Goal: Communication & Community: Answer question/provide support

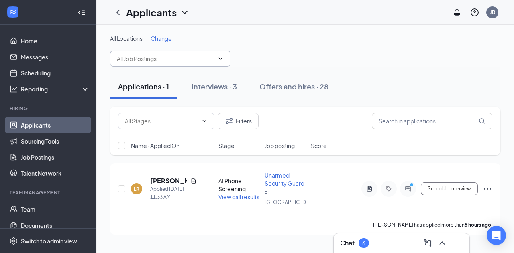
click at [220, 58] on icon "ChevronDown" at bounding box center [220, 58] width 6 height 6
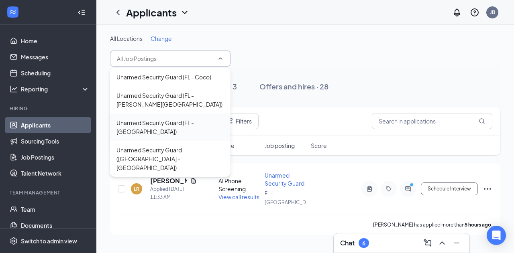
click at [173, 122] on div "Unarmed Security Guard (FL - [GEOGRAPHIC_DATA])" at bounding box center [170, 127] width 108 height 18
type input "Unarmed Security Guard (FL - [GEOGRAPHIC_DATA])"
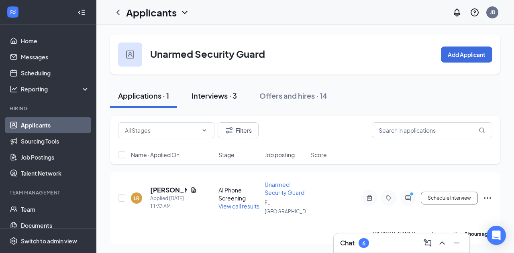
click at [217, 94] on div "Interviews · 3" at bounding box center [213, 96] width 45 height 10
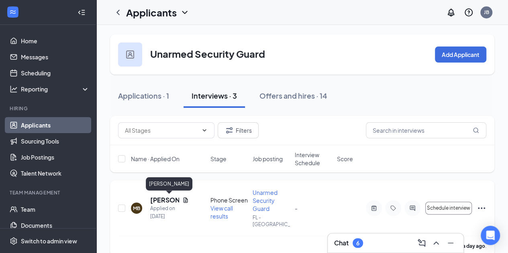
click at [171, 198] on h5 "[PERSON_NAME]" at bounding box center [164, 200] width 29 height 9
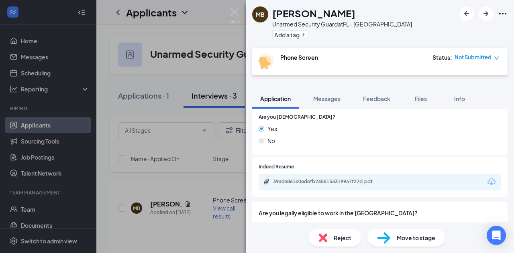
scroll to position [311, 0]
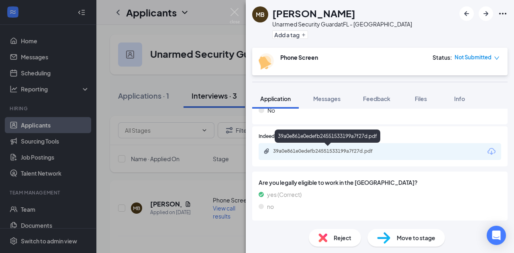
click at [333, 150] on div "39a0e861e0edefb24551533199a7f27d.pdf" at bounding box center [329, 151] width 112 height 6
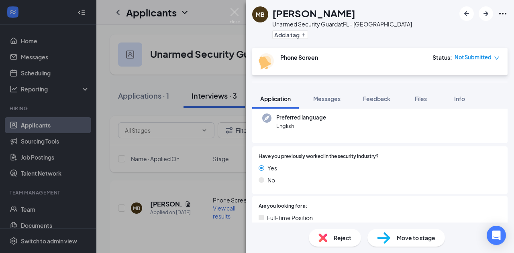
scroll to position [0, 0]
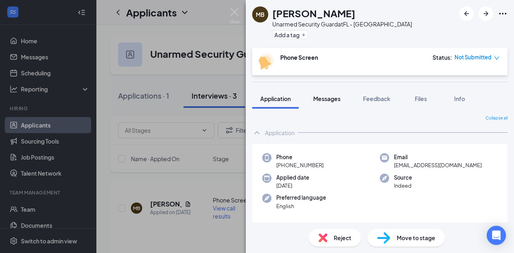
click at [327, 98] on span "Messages" at bounding box center [326, 98] width 27 height 7
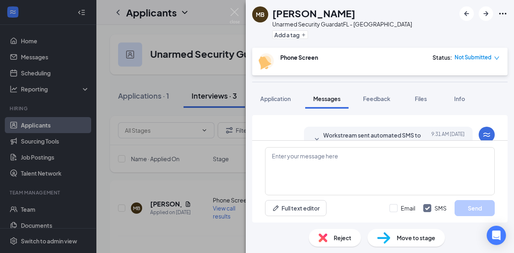
scroll to position [210, 0]
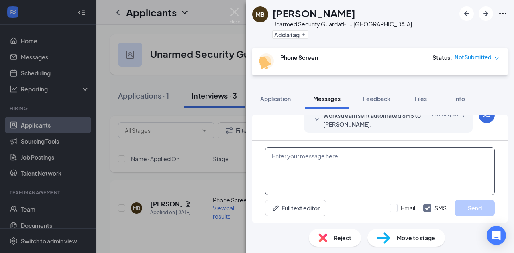
click at [384, 164] on textarea at bounding box center [380, 171] width 230 height 48
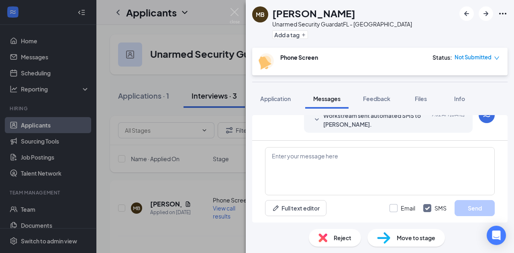
click at [397, 208] on input "Email" at bounding box center [402, 208] width 26 height 8
checkbox input "true"
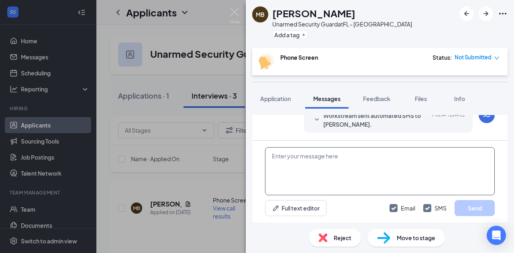
click at [364, 156] on textarea at bounding box center [380, 171] width 230 height 48
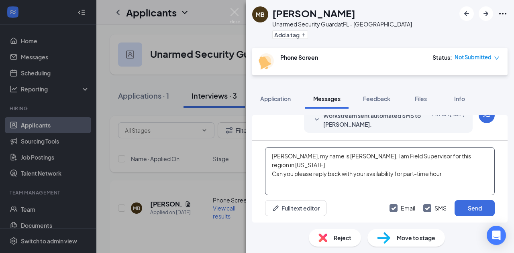
click at [446, 163] on textarea "[PERSON_NAME], my name is [PERSON_NAME]. I am Field Supervisor for this region …" at bounding box center [380, 171] width 230 height 48
click at [484, 155] on textarea "[PERSON_NAME], my name is [PERSON_NAME]. I am Field Supervisor for this region …" at bounding box center [380, 171] width 230 height 48
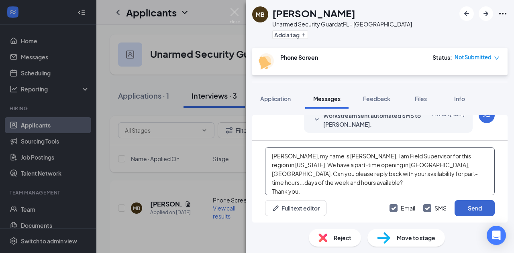
type textarea "[PERSON_NAME], my name is [PERSON_NAME]. I am Field Supervisor for this region …"
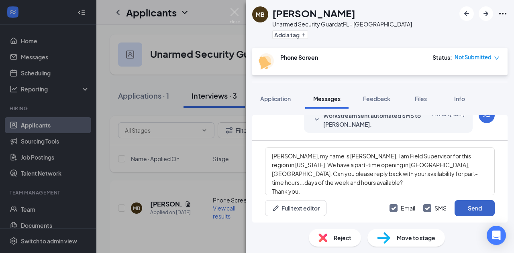
click at [475, 208] on button "Send" at bounding box center [474, 208] width 40 height 16
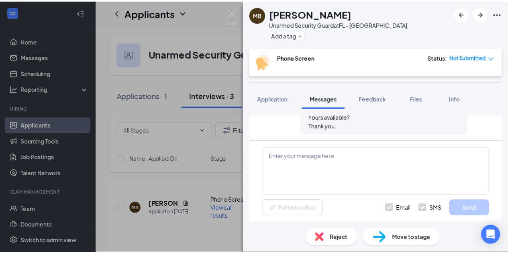
scroll to position [393, 0]
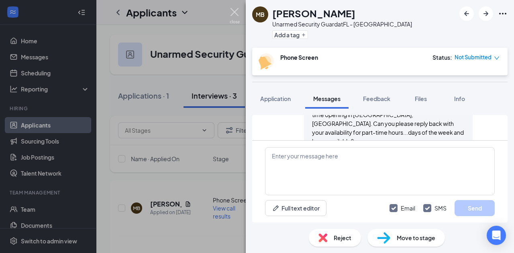
click at [234, 10] on img at bounding box center [235, 16] width 10 height 16
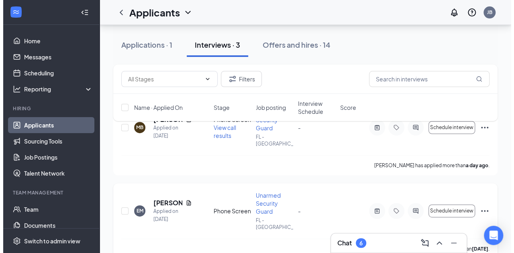
scroll to position [120, 0]
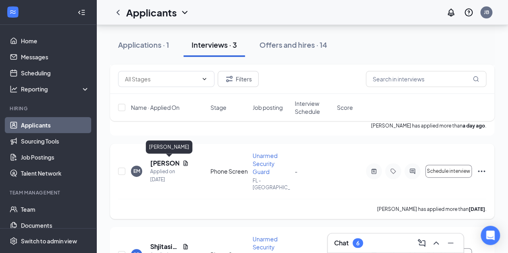
click at [155, 162] on h5 "[PERSON_NAME]" at bounding box center [164, 163] width 29 height 9
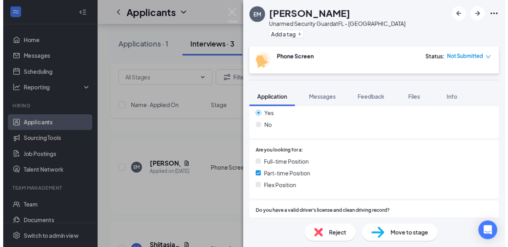
scroll to position [120, 0]
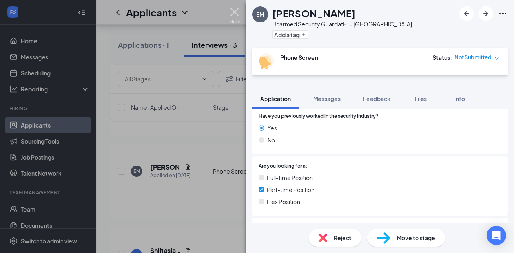
click at [236, 12] on img at bounding box center [235, 16] width 10 height 16
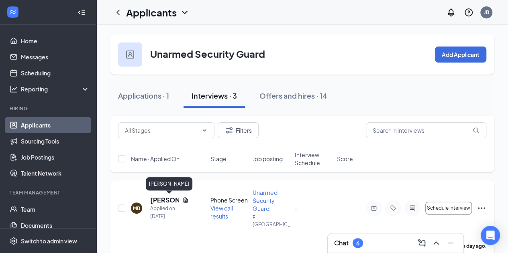
click at [161, 201] on h5 "[PERSON_NAME]" at bounding box center [164, 200] width 29 height 9
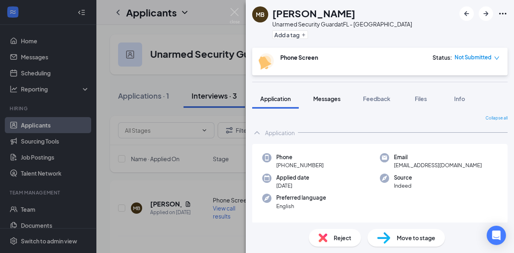
click at [335, 98] on span "Messages" at bounding box center [326, 98] width 27 height 7
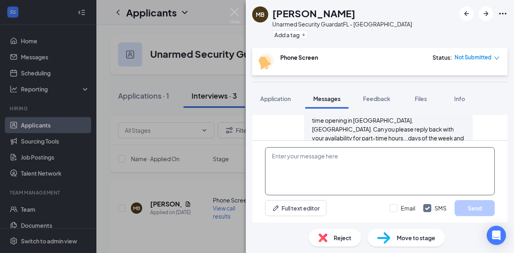
scroll to position [393, 0]
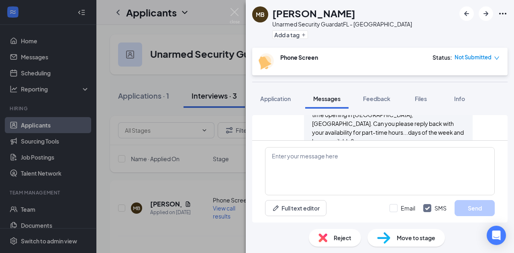
click at [339, 125] on div "[PERSON_NAME], my name is [PERSON_NAME]. I am Field Supervisor for this region …" at bounding box center [388, 124] width 153 height 62
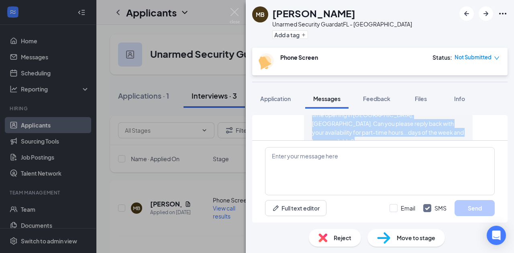
drag, startPoint x: 339, startPoint y: 125, endPoint x: 310, endPoint y: 141, distance: 33.2
click at [310, 141] on div "Applicant System Update (2) Workstream sent automated SMS to [PERSON_NAME]. [DA…" at bounding box center [379, 169] width 255 height 108
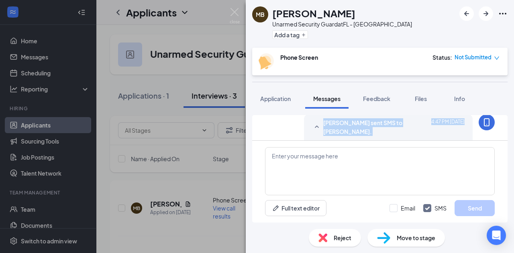
scroll to position [344, 0]
click at [312, 142] on span "[PERSON_NAME], my name is [PERSON_NAME]. I am Field Supervisor for this region …" at bounding box center [388, 172] width 152 height 60
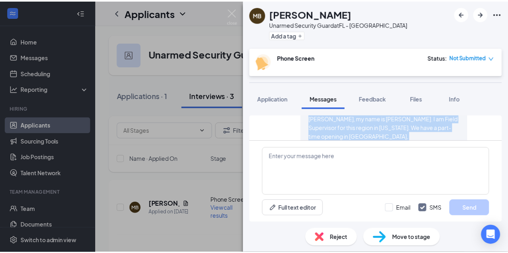
scroll to position [393, 0]
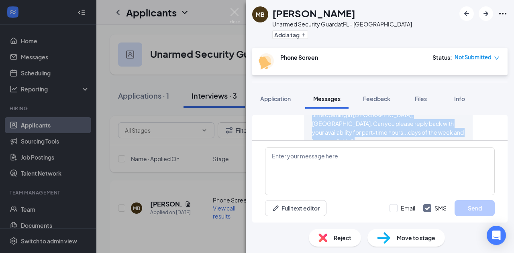
drag, startPoint x: 307, startPoint y: 128, endPoint x: 340, endPoint y: 136, distance: 34.4
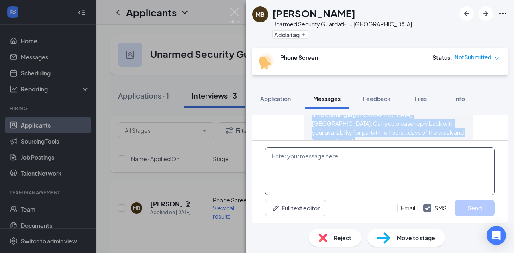
copy div "[PERSON_NAME], my name is [PERSON_NAME]. I am Field Supervisor for this region …"
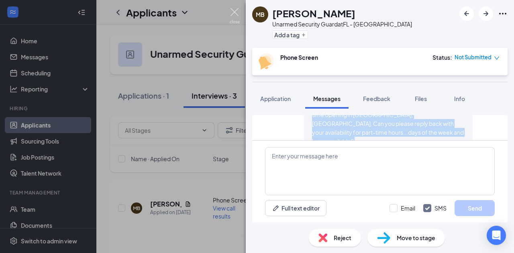
click at [234, 12] on img at bounding box center [235, 16] width 10 height 16
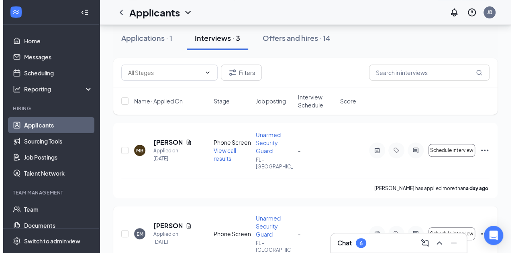
scroll to position [80, 0]
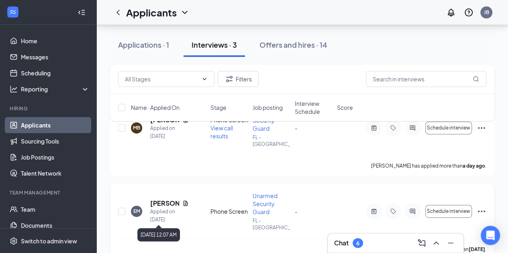
click at [167, 208] on div "Applied on [DATE]" at bounding box center [169, 216] width 39 height 16
click at [205, 214] on div "EM [PERSON_NAME] Applied on [DATE]" at bounding box center [168, 211] width 75 height 25
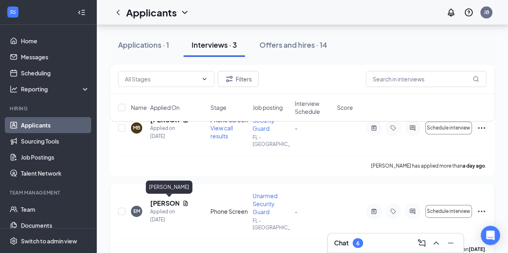
click at [156, 203] on h5 "[PERSON_NAME]" at bounding box center [164, 203] width 29 height 9
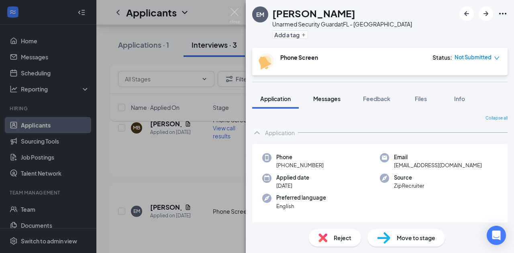
click at [329, 98] on span "Messages" at bounding box center [326, 98] width 27 height 7
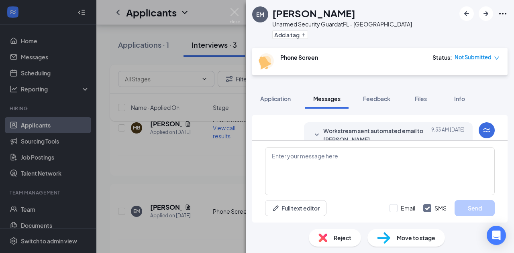
scroll to position [363, 0]
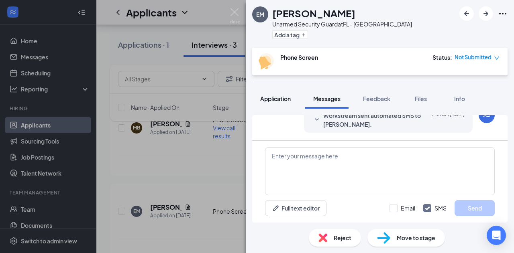
click at [283, 99] on span "Application" at bounding box center [275, 98] width 31 height 7
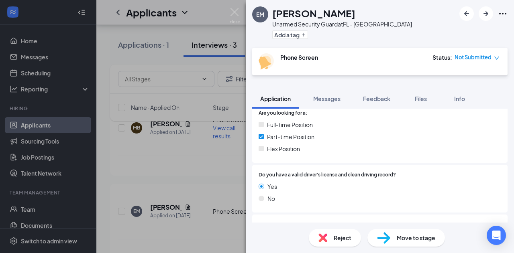
scroll to position [161, 0]
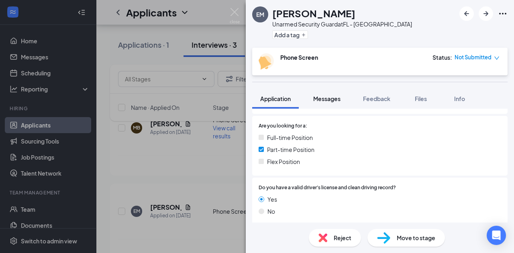
click at [324, 98] on span "Messages" at bounding box center [326, 98] width 27 height 7
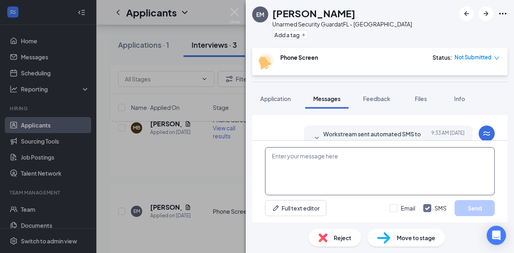
scroll to position [363, 0]
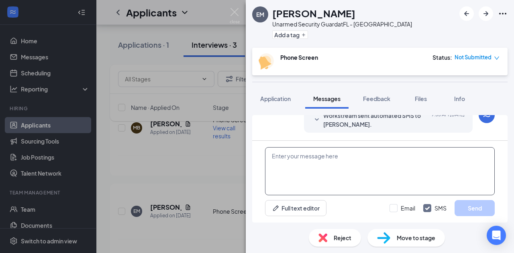
click at [311, 156] on textarea at bounding box center [380, 171] width 230 height 48
paste textarea "[PERSON_NAME], my name is [PERSON_NAME]. I am Field Supervisor for this region …"
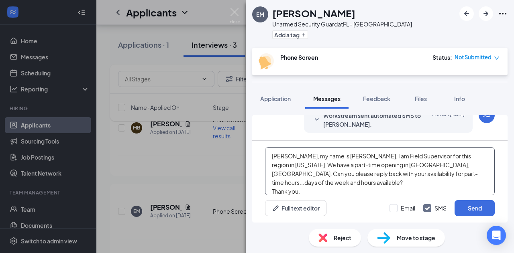
click at [282, 156] on textarea "[PERSON_NAME], my name is [PERSON_NAME]. I am Field Supervisor for this region …" at bounding box center [380, 171] width 230 height 48
drag, startPoint x: 282, startPoint y: 156, endPoint x: 289, endPoint y: 157, distance: 7.3
click at [289, 157] on textarea "[PERSON_NAME], my name is [PERSON_NAME]. I am Field Supervisor for this region …" at bounding box center [380, 171] width 230 height 48
type textarea "[PERSON_NAME], my name is [PERSON_NAME]. I am Field Supervisor for this region …"
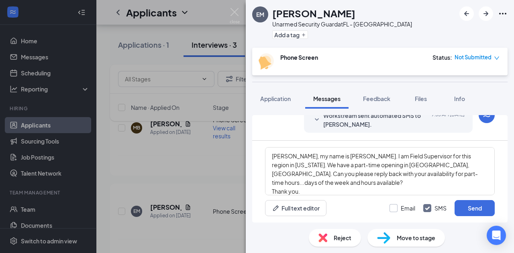
click at [397, 207] on input "Email" at bounding box center [402, 208] width 26 height 8
checkbox input "true"
click at [470, 207] on button "Send" at bounding box center [474, 208] width 40 height 16
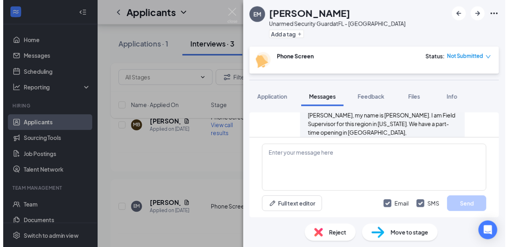
scroll to position [546, 0]
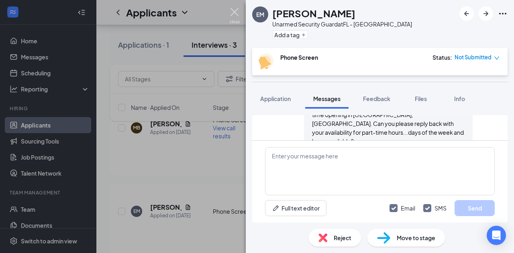
click at [234, 12] on img at bounding box center [235, 16] width 10 height 16
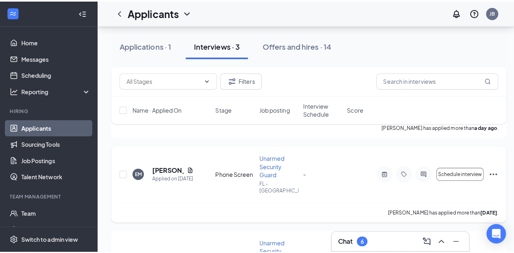
scroll to position [161, 0]
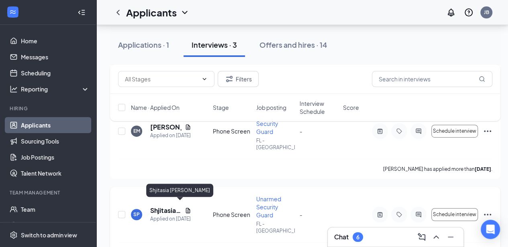
click at [167, 206] on h5 "Shjitasia [PERSON_NAME]" at bounding box center [165, 210] width 31 height 9
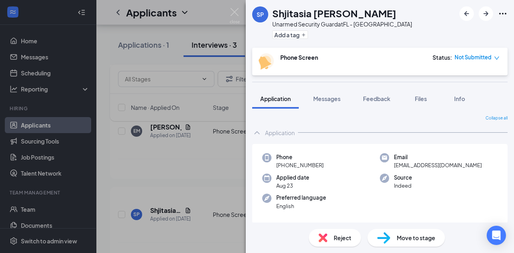
click at [275, 99] on span "Application" at bounding box center [275, 98] width 31 height 7
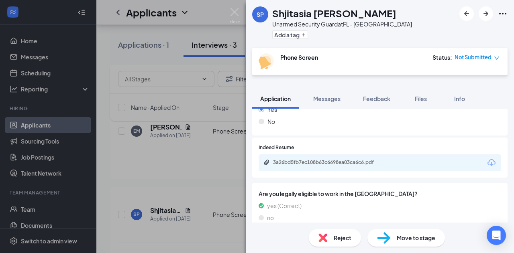
scroll to position [311, 0]
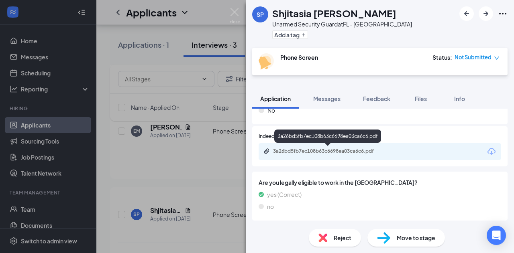
click at [319, 150] on div "3a26bd5fb7ec108b63c6698ea03ca6c6.pdf" at bounding box center [329, 151] width 112 height 6
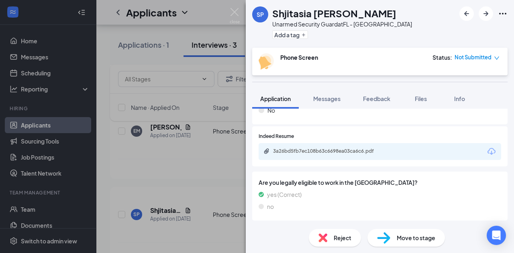
scroll to position [308, 0]
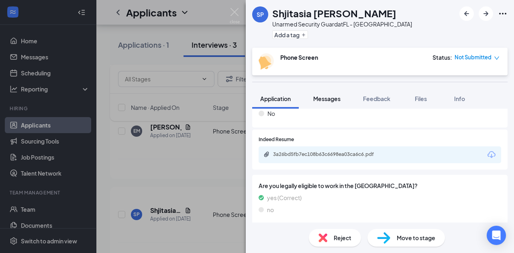
click at [324, 98] on span "Messages" at bounding box center [326, 98] width 27 height 7
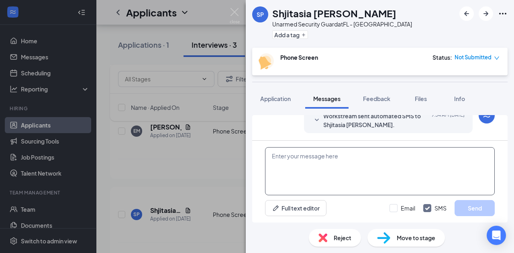
scroll to position [363, 0]
click at [295, 156] on textarea at bounding box center [380, 171] width 230 height 48
paste textarea "[PERSON_NAME], my name is [PERSON_NAME]. I am Field Supervisor for this region …"
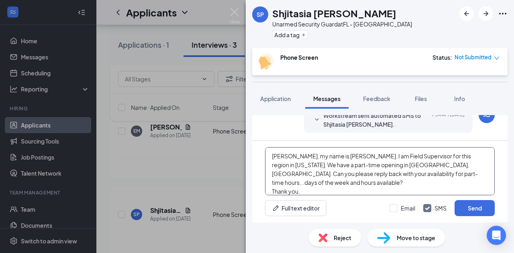
click at [278, 156] on textarea "[PERSON_NAME], my name is [PERSON_NAME]. I am Field Supervisor for this region …" at bounding box center [380, 171] width 230 height 48
click at [297, 158] on textarea "[PERSON_NAME], my name is [PERSON_NAME]. I am Field Supervisor for this region …" at bounding box center [380, 171] width 230 height 48
drag, startPoint x: 299, startPoint y: 165, endPoint x: 309, endPoint y: 165, distance: 9.6
click at [309, 165] on textarea "[PERSON_NAME], my name is [PERSON_NAME]. I am Field Supervisor for this region …" at bounding box center [380, 171] width 230 height 48
drag, startPoint x: 352, startPoint y: 165, endPoint x: 365, endPoint y: 166, distance: 13.7
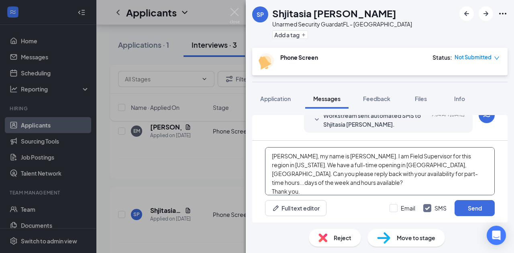
click at [365, 166] on textarea "[PERSON_NAME], my name is [PERSON_NAME]. I am Field Supervisor for this region …" at bounding box center [380, 171] width 230 height 48
drag, startPoint x: 335, startPoint y: 174, endPoint x: 476, endPoint y: 175, distance: 140.9
click at [476, 175] on textarea "[PERSON_NAME], my name is [PERSON_NAME]. I am Field Supervisor for this region …" at bounding box center [380, 171] width 230 height 48
type textarea "[PERSON_NAME], my name is [PERSON_NAME]. I am Field Supervisor for this region …"
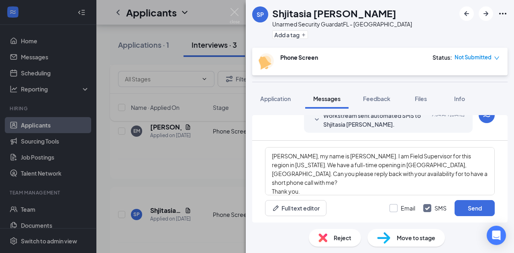
click at [390, 208] on input "Email" at bounding box center [402, 208] width 26 height 8
checkbox input "true"
click at [475, 208] on button "Send" at bounding box center [474, 208] width 40 height 16
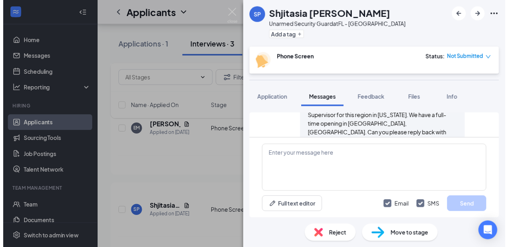
scroll to position [536, 0]
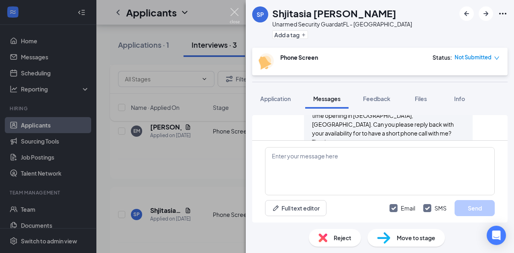
click at [234, 12] on img at bounding box center [235, 16] width 10 height 16
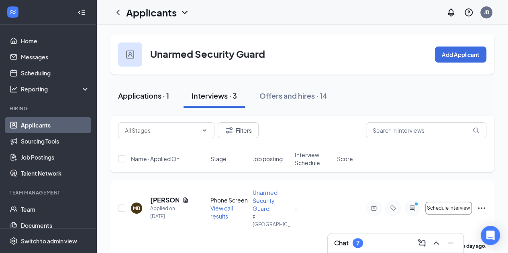
click at [165, 95] on div "Applications · 1" at bounding box center [143, 96] width 51 height 10
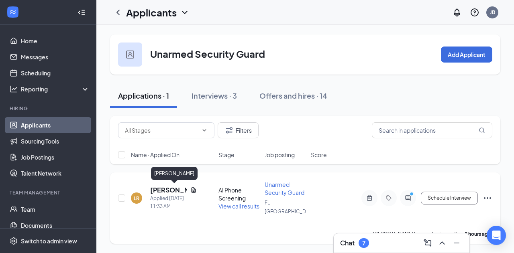
click at [165, 191] on h5 "[PERSON_NAME]" at bounding box center [168, 190] width 37 height 9
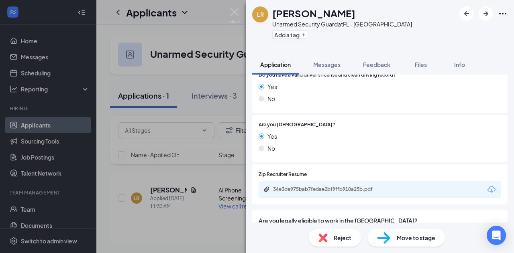
scroll to position [277, 0]
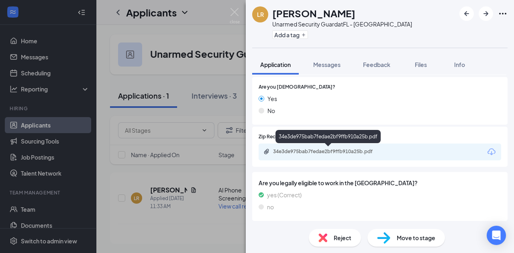
click at [339, 152] on div "34e3de975bab7fedae2bf9ffb910a25b.pdf" at bounding box center [329, 152] width 112 height 6
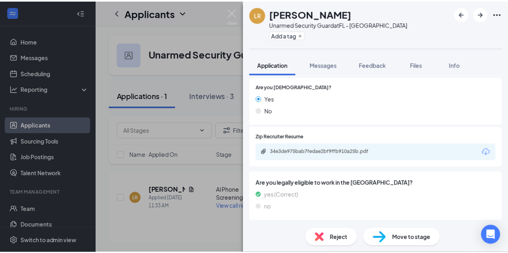
scroll to position [274, 0]
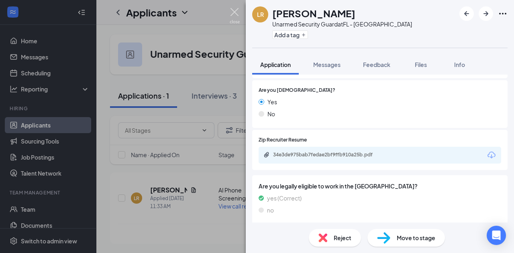
click at [233, 12] on img at bounding box center [235, 16] width 10 height 16
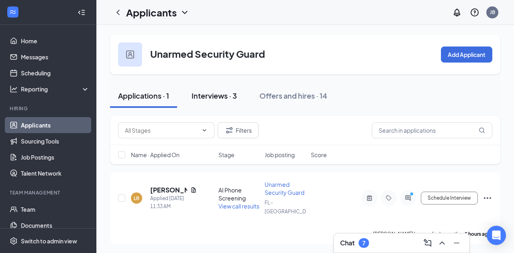
click at [226, 94] on div "Interviews · 3" at bounding box center [213, 96] width 45 height 10
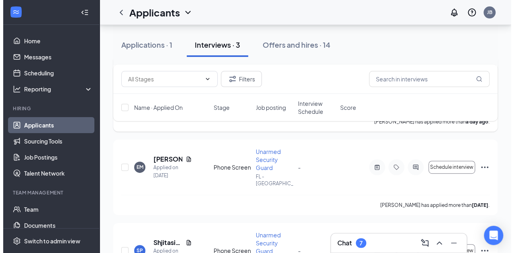
scroll to position [161, 0]
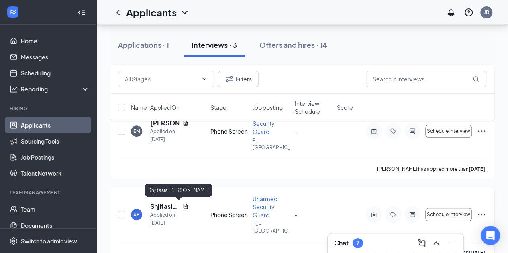
click at [169, 207] on h5 "Shjitasia [PERSON_NAME]" at bounding box center [164, 206] width 29 height 9
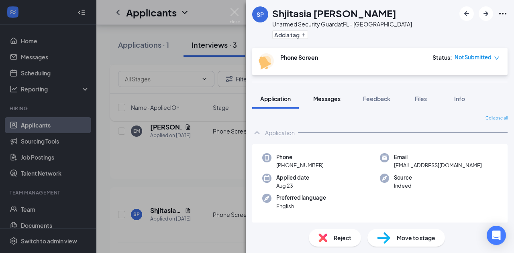
click at [329, 99] on span "Messages" at bounding box center [326, 98] width 27 height 7
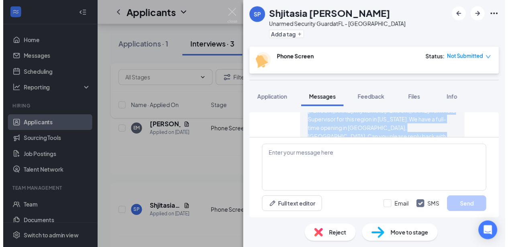
scroll to position [461, 0]
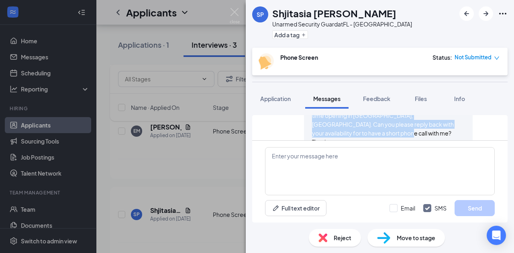
drag, startPoint x: 307, startPoint y: 129, endPoint x: 380, endPoint y: 126, distance: 73.5
click at [380, 126] on div "[PERSON_NAME], my name is [PERSON_NAME]. I am Field Supervisor for this region …" at bounding box center [388, 120] width 153 height 53
copy span "[PERSON_NAME], my name is [PERSON_NAME]. I am Field Supervisor for this region …"
click at [235, 11] on img at bounding box center [235, 16] width 10 height 16
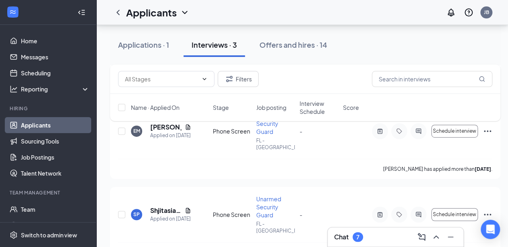
click at [159, 47] on div "Applications · 1" at bounding box center [143, 45] width 51 height 10
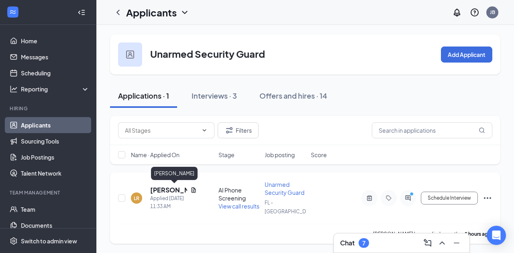
click at [174, 191] on h5 "[PERSON_NAME]" at bounding box center [168, 190] width 37 height 9
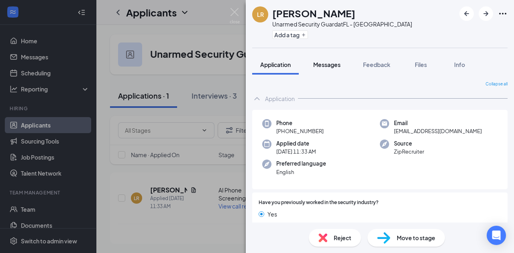
click at [331, 63] on span "Messages" at bounding box center [326, 64] width 27 height 7
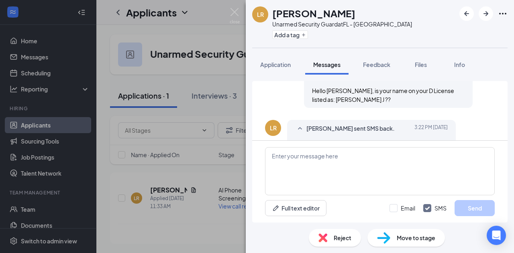
scroll to position [172, 0]
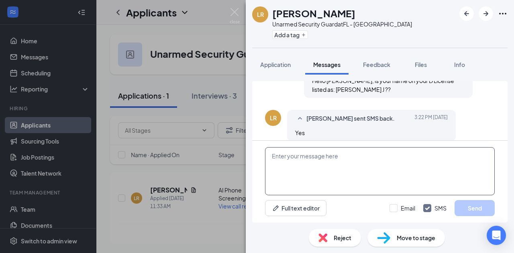
click at [334, 156] on textarea at bounding box center [380, 171] width 230 height 48
paste textarea "[PERSON_NAME], my name is [PERSON_NAME]. I am Field Supervisor for this region …"
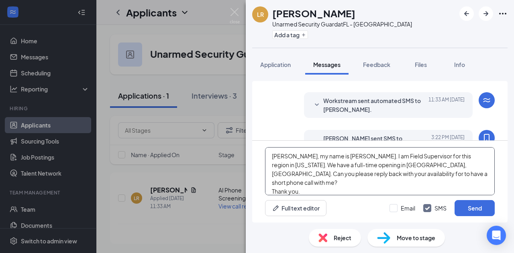
scroll to position [132, 0]
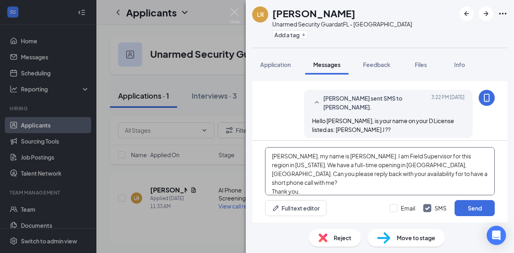
click at [278, 157] on textarea "[PERSON_NAME], my name is [PERSON_NAME]. I am Field Supervisor for this region …" at bounding box center [380, 171] width 230 height 48
drag, startPoint x: 281, startPoint y: 156, endPoint x: 295, endPoint y: 157, distance: 13.7
click at [295, 157] on textarea "[PERSON_NAME], my name is [PERSON_NAME]. I am Field Supervisor for this region …" at bounding box center [380, 171] width 230 height 48
type textarea "[PERSON_NAME], my name is [PERSON_NAME]. I am Field Supervisor for this region …"
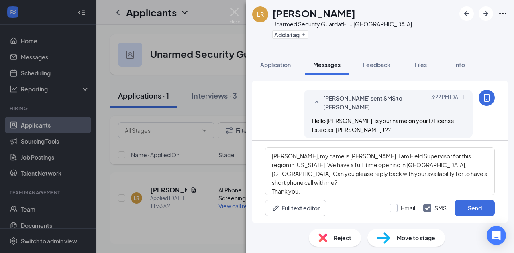
click at [393, 210] on input "Email" at bounding box center [402, 208] width 26 height 8
checkbox input "true"
click at [474, 205] on button "Send" at bounding box center [474, 208] width 40 height 16
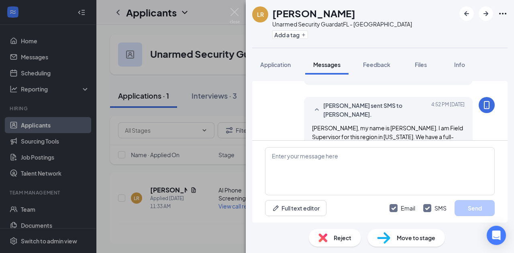
scroll to position [329, 0]
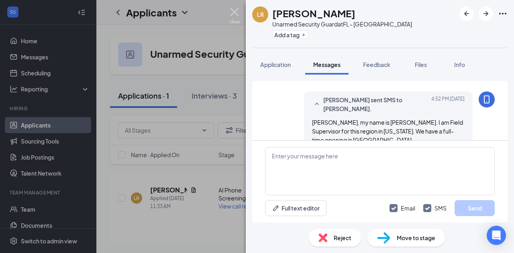
click at [234, 11] on img at bounding box center [235, 16] width 10 height 16
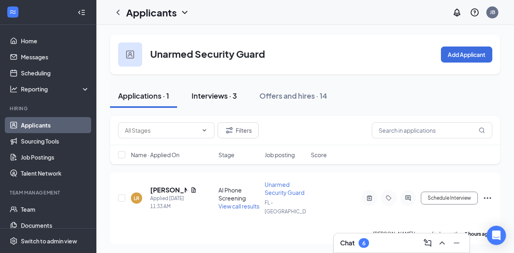
click at [216, 95] on div "Interviews · 3" at bounding box center [213, 96] width 45 height 10
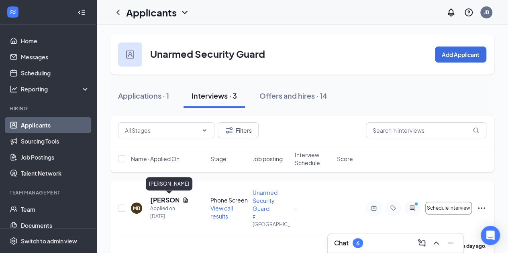
click at [166, 201] on h5 "[PERSON_NAME]" at bounding box center [164, 200] width 29 height 9
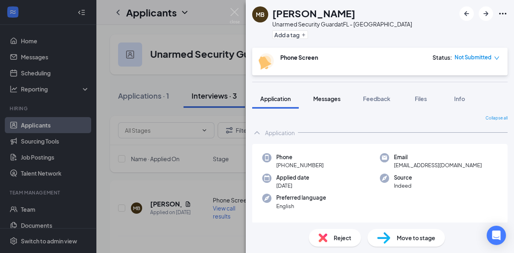
click at [328, 97] on span "Messages" at bounding box center [326, 98] width 27 height 7
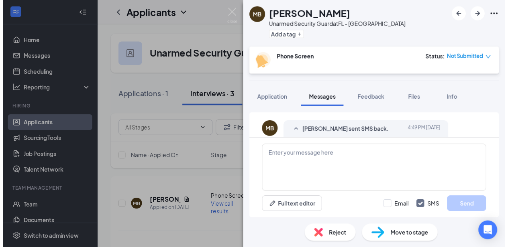
scroll to position [470, 0]
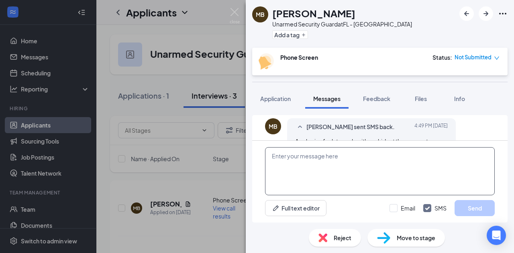
click at [361, 156] on textarea at bounding box center [380, 171] width 230 height 48
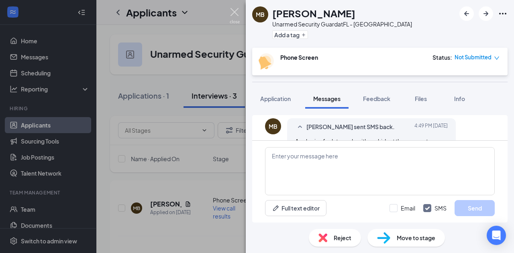
click at [234, 12] on img at bounding box center [235, 16] width 10 height 16
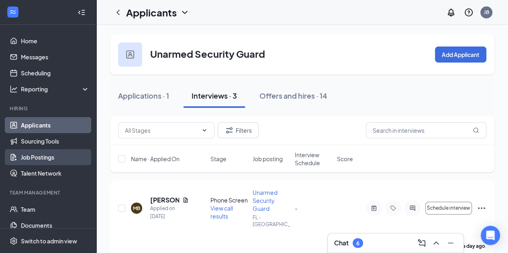
click at [57, 155] on link "Job Postings" at bounding box center [55, 157] width 69 height 16
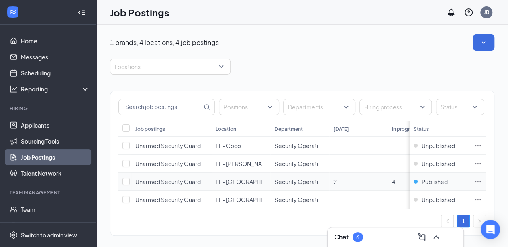
click at [481, 181] on icon "Ellipses" at bounding box center [478, 181] width 6 height 1
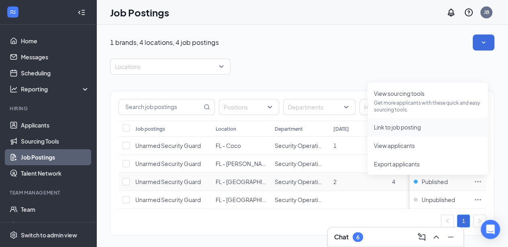
click at [418, 125] on span "Link to job posting" at bounding box center [397, 127] width 47 height 7
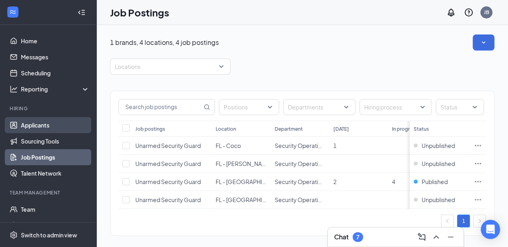
click at [47, 123] on link "Applicants" at bounding box center [55, 125] width 69 height 16
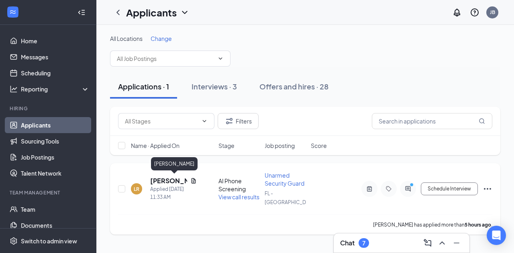
click at [169, 182] on h5 "[PERSON_NAME]" at bounding box center [168, 181] width 37 height 9
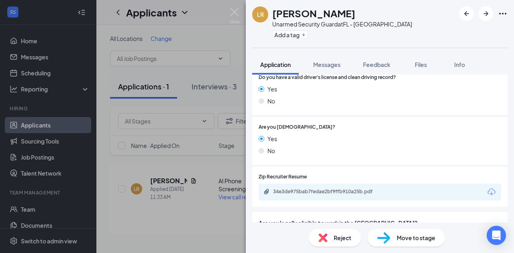
scroll to position [157, 0]
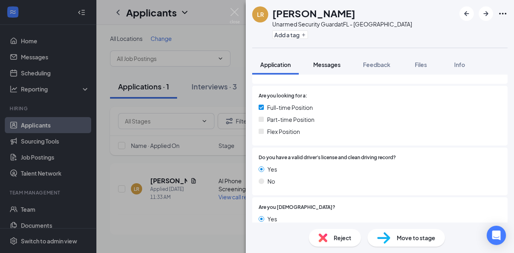
click at [332, 63] on span "Messages" at bounding box center [326, 64] width 27 height 7
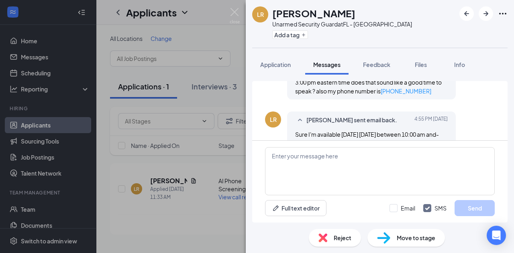
scroll to position [503, 0]
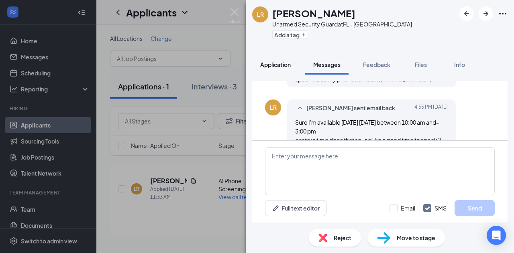
click at [283, 64] on span "Application" at bounding box center [275, 64] width 31 height 7
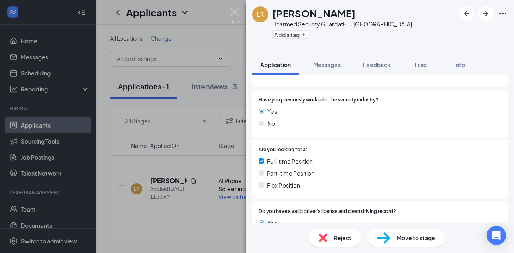
scroll to position [120, 0]
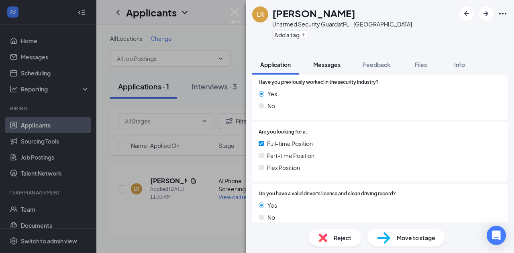
click at [329, 63] on span "Messages" at bounding box center [326, 64] width 27 height 7
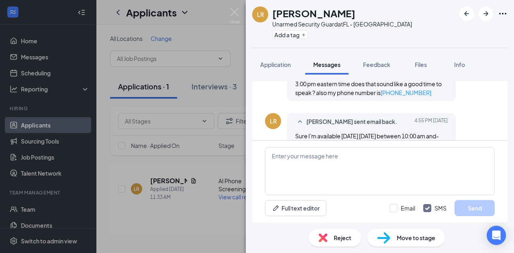
scroll to position [503, 0]
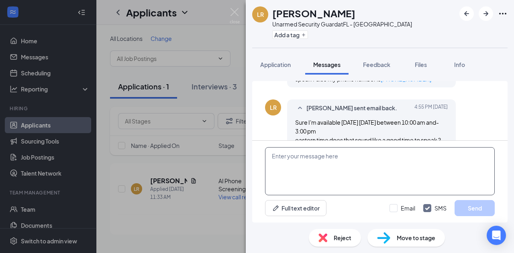
click at [318, 156] on textarea at bounding box center [380, 171] width 230 height 48
type textarea "I will call you [DATE] at that number."
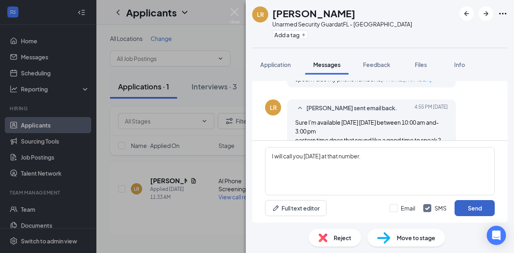
click at [467, 208] on button "Send" at bounding box center [474, 208] width 40 height 16
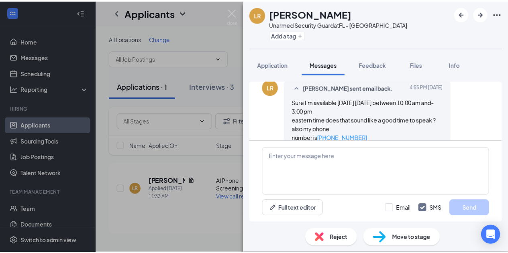
scroll to position [507, 0]
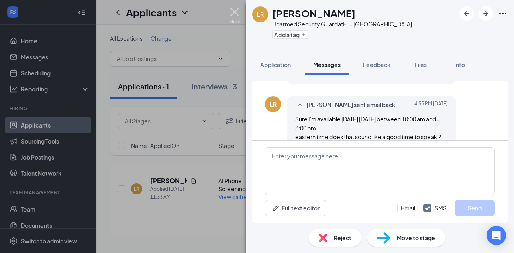
click at [234, 12] on img at bounding box center [235, 16] width 10 height 16
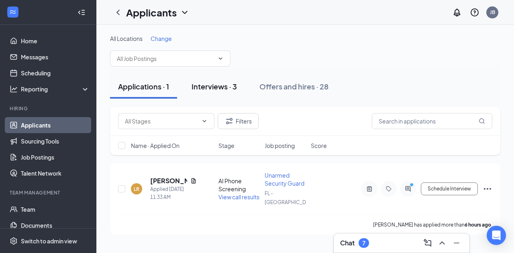
click at [218, 87] on div "Interviews · 3" at bounding box center [213, 86] width 45 height 10
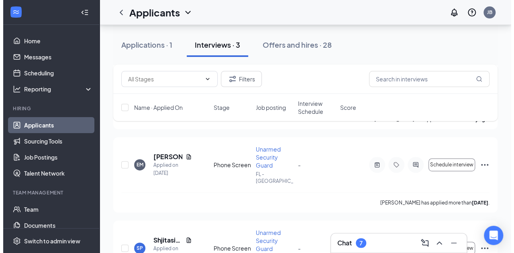
scroll to position [161, 0]
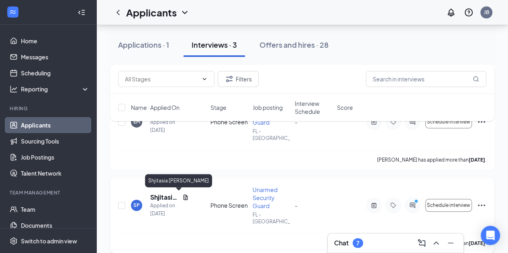
click at [169, 198] on h5 "Shjitasia [PERSON_NAME]" at bounding box center [164, 197] width 29 height 9
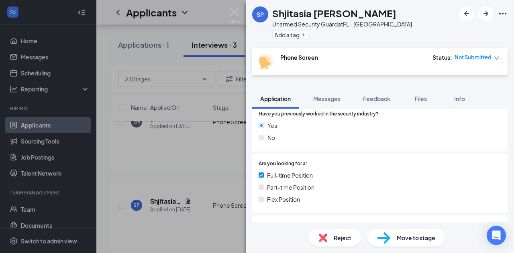
scroll to position [80, 0]
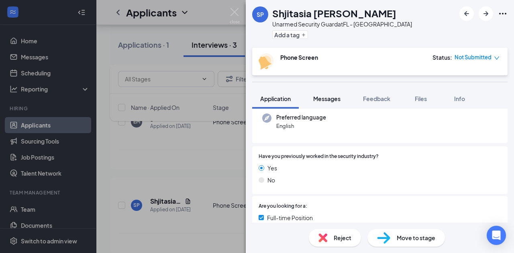
click at [333, 96] on span "Messages" at bounding box center [326, 98] width 27 height 7
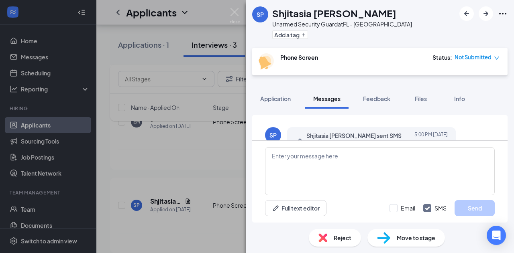
scroll to position [466, 0]
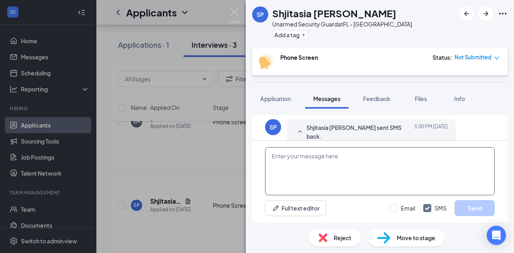
click at [344, 156] on textarea at bounding box center [380, 171] width 230 height 48
click at [334, 157] on textarea at bounding box center [380, 171] width 230 height 48
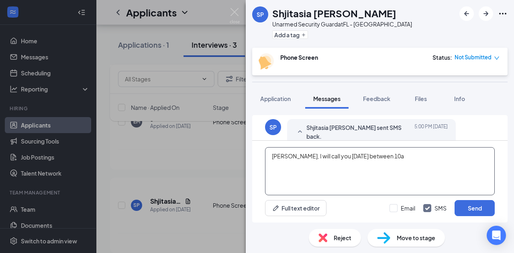
click at [407, 157] on textarea "[PERSON_NAME], I will call you [DATE] between 10a" at bounding box center [380, 171] width 230 height 48
type textarea "[PERSON_NAME], I will call you [DATE] between 10a - 3p."
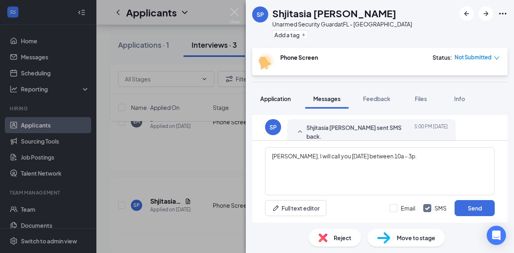
click at [273, 98] on span "Application" at bounding box center [275, 98] width 31 height 7
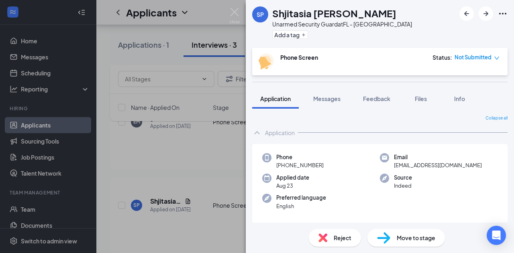
drag, startPoint x: 277, startPoint y: 165, endPoint x: 325, endPoint y: 167, distance: 48.6
click at [325, 167] on div "Phone [PHONE_NUMBER]" at bounding box center [321, 161] width 118 height 16
copy span "[PHONE_NUMBER]"
click at [336, 100] on span "Messages" at bounding box center [326, 98] width 27 height 7
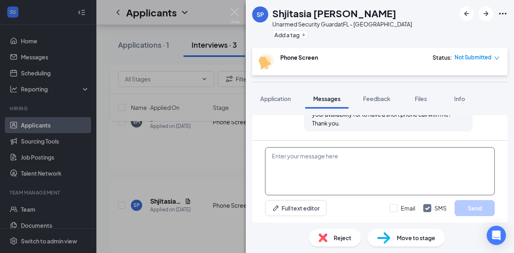
scroll to position [466, 0]
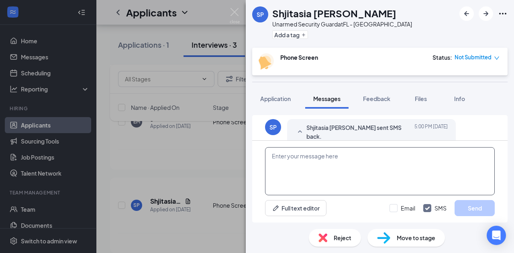
click at [342, 155] on textarea at bounding box center [380, 171] width 230 height 48
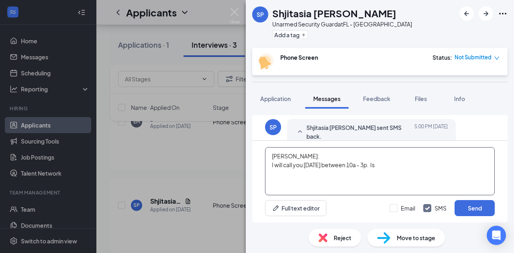
paste textarea "[PHONE_NUMBER]"
type textarea "[PERSON_NAME]: I will call you [DATE] between 10a - 3p. Is [PHONE_NUMBER] still…"
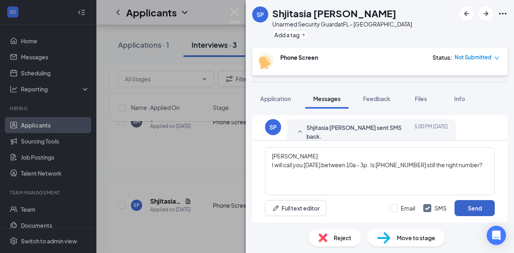
click at [482, 206] on button "Send" at bounding box center [474, 208] width 40 height 16
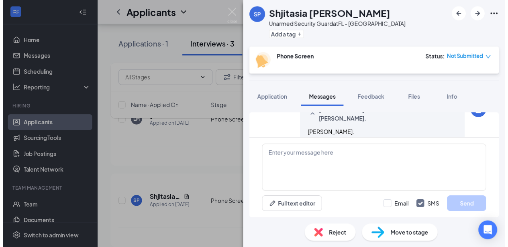
scroll to position [535, 0]
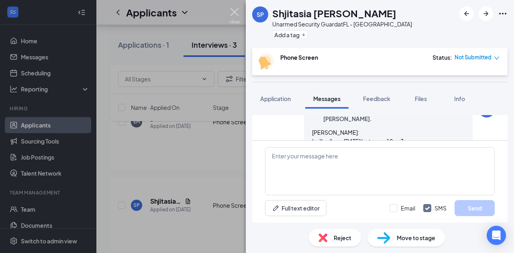
click at [233, 10] on img at bounding box center [235, 16] width 10 height 16
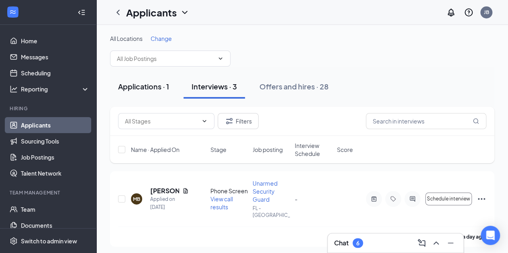
click at [157, 86] on div "Applications · 1" at bounding box center [143, 86] width 51 height 10
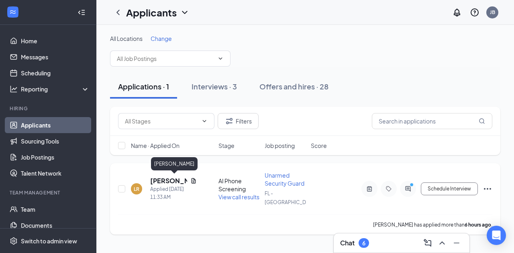
click at [175, 181] on h5 "[PERSON_NAME]" at bounding box center [168, 181] width 37 height 9
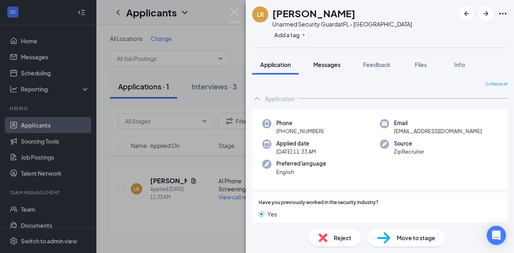
click at [328, 65] on span "Messages" at bounding box center [326, 64] width 27 height 7
click at [326, 64] on span "Messages" at bounding box center [326, 64] width 27 height 7
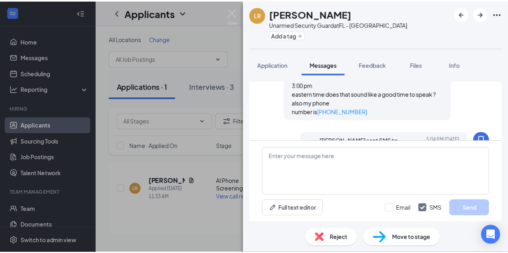
scroll to position [481, 0]
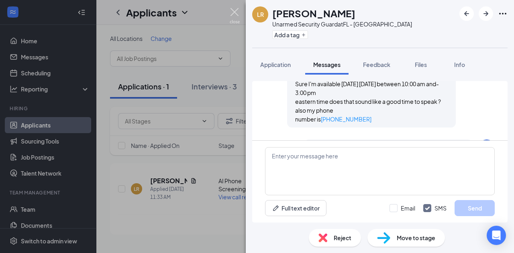
click at [234, 9] on img at bounding box center [235, 16] width 10 height 16
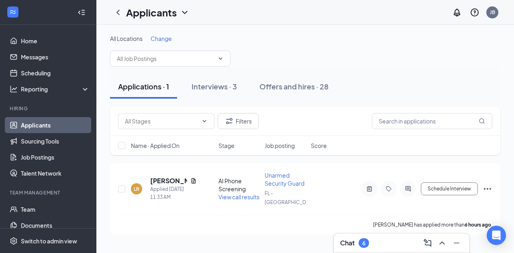
click at [234, 9] on div "Applicants JB" at bounding box center [304, 12] width 417 height 25
click at [213, 86] on div "Interviews · 3" at bounding box center [213, 86] width 45 height 10
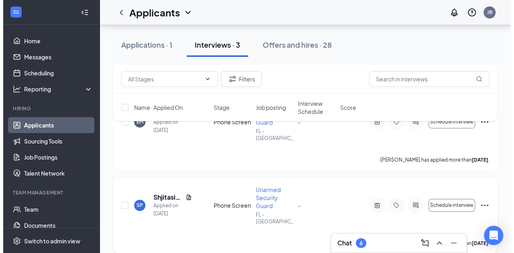
scroll to position [169, 0]
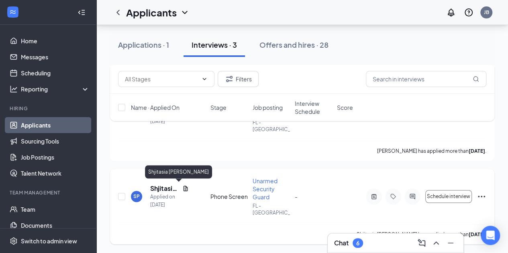
click at [159, 187] on h5 "Shjitasia [PERSON_NAME]" at bounding box center [164, 188] width 29 height 9
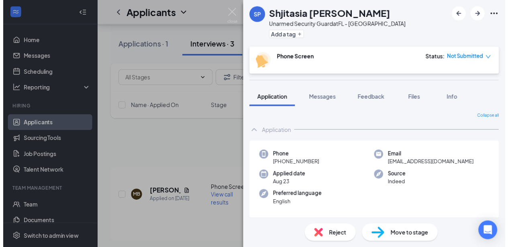
scroll to position [169, 0]
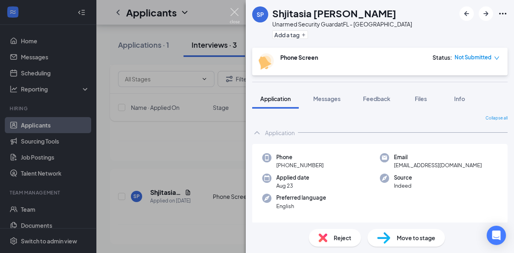
click at [234, 13] on img at bounding box center [235, 16] width 10 height 16
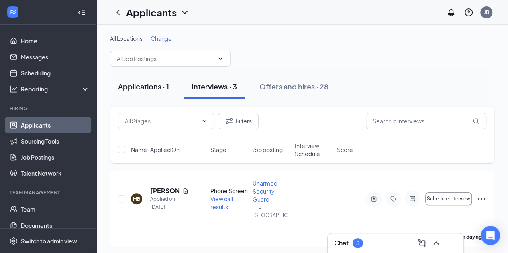
click at [159, 85] on div "Applications · 1" at bounding box center [143, 86] width 51 height 10
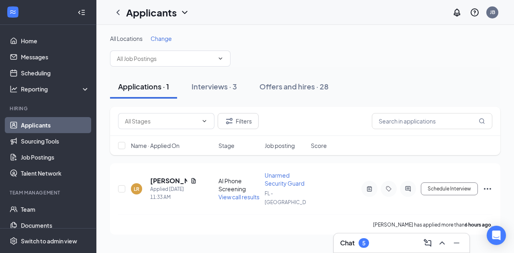
click at [126, 39] on span "All Locations" at bounding box center [126, 38] width 33 height 7
click at [163, 37] on span "Change" at bounding box center [161, 38] width 21 height 7
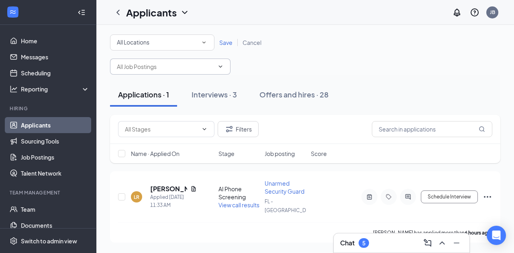
click at [223, 65] on icon "ChevronDown" at bounding box center [220, 66] width 6 height 6
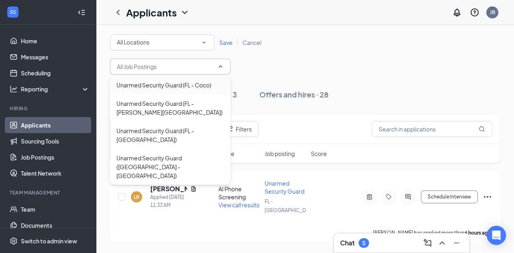
click at [207, 86] on div "Unarmed Security Guard (FL - Coco)" at bounding box center [163, 85] width 95 height 9
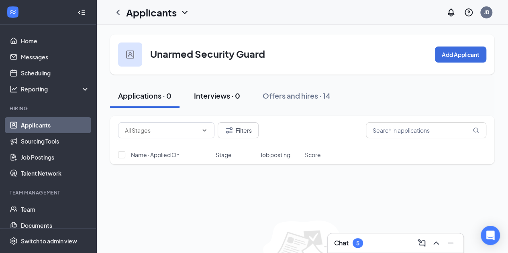
click at [230, 97] on div "Interviews · 0" at bounding box center [217, 96] width 46 height 10
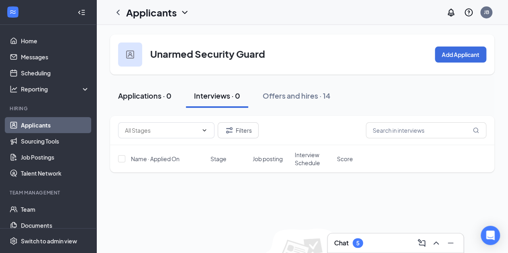
click at [164, 97] on div "Applications · 0" at bounding box center [144, 96] width 53 height 10
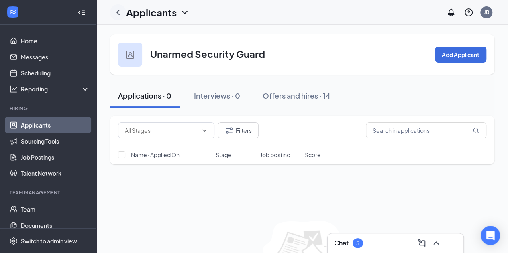
click at [118, 12] on icon "ChevronLeft" at bounding box center [118, 13] width 10 height 10
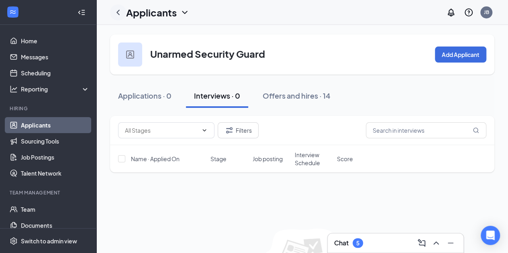
click at [117, 13] on icon "ChevronLeft" at bounding box center [117, 12] width 3 height 5
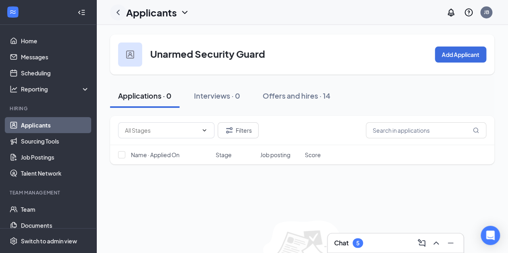
click at [117, 12] on icon "ChevronLeft" at bounding box center [117, 12] width 3 height 5
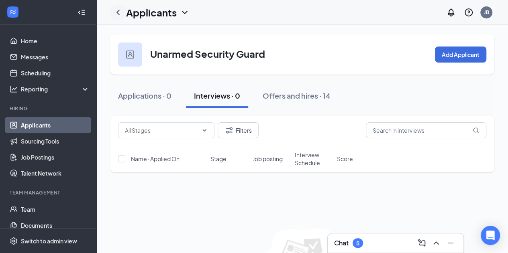
click at [116, 12] on icon "ChevronLeft" at bounding box center [118, 13] width 10 height 10
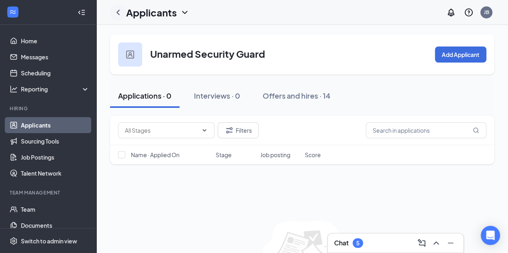
click at [116, 12] on icon "ChevronLeft" at bounding box center [118, 13] width 10 height 10
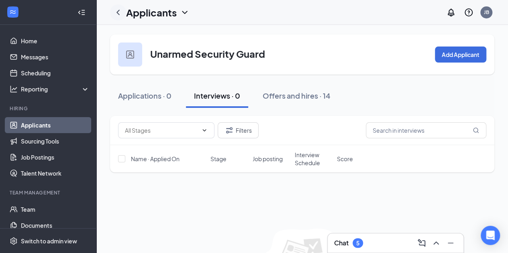
click at [114, 12] on icon "ChevronLeft" at bounding box center [118, 13] width 10 height 10
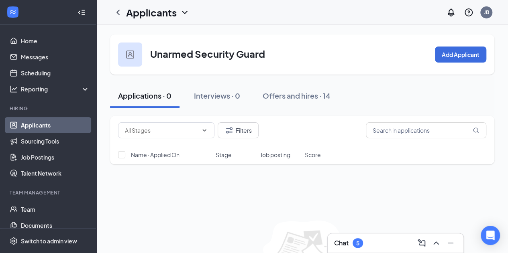
click at [53, 125] on link "Applicants" at bounding box center [55, 125] width 69 height 16
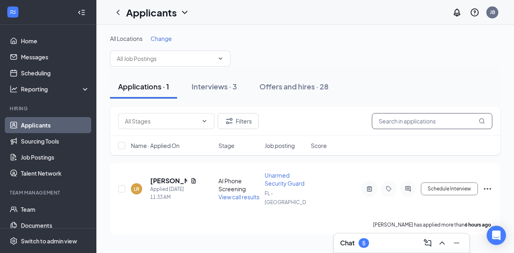
click at [397, 122] on input "text" at bounding box center [432, 121] width 120 height 16
paste input "Yvenson Derazin"
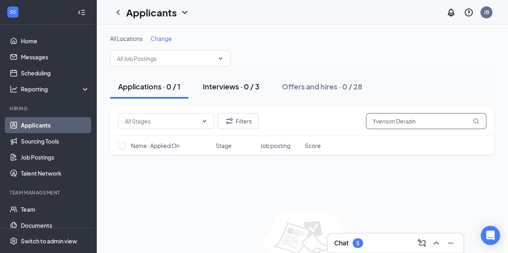
type input "Yvenson Derazin"
click at [235, 85] on div "Interviews · 0 / 3" at bounding box center [231, 86] width 57 height 10
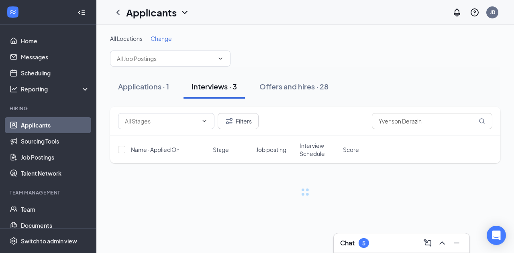
click at [235, 85] on div "Interviews · 3" at bounding box center [213, 86] width 45 height 10
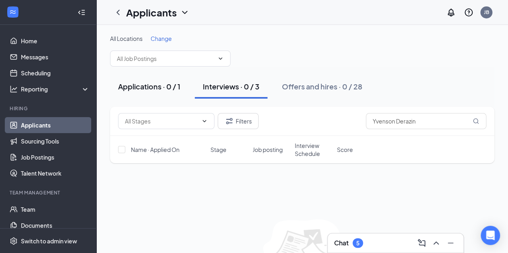
click at [161, 89] on div "Applications · 0 / 1" at bounding box center [149, 86] width 62 height 10
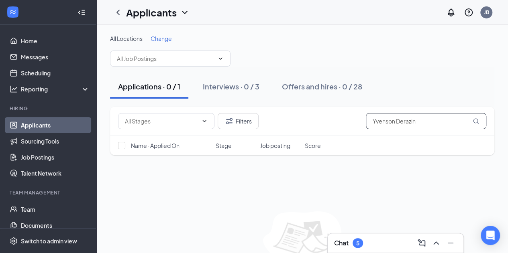
drag, startPoint x: 425, startPoint y: 121, endPoint x: 325, endPoint y: 123, distance: 99.6
click at [325, 123] on div "Filters Yvenson Derazin" at bounding box center [302, 121] width 368 height 16
click at [325, 124] on div "Filters Yvenson Derazin" at bounding box center [302, 121] width 368 height 16
drag, startPoint x: 401, startPoint y: 117, endPoint x: 325, endPoint y: 115, distance: 75.5
click at [325, 115] on div "Filters Yvenson Derazin" at bounding box center [302, 121] width 368 height 16
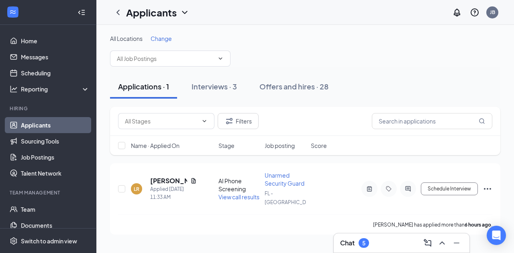
click at [249, 53] on div "All Locations Change" at bounding box center [305, 51] width 390 height 32
click at [307, 87] on div "Offers and hires · 28" at bounding box center [293, 86] width 69 height 10
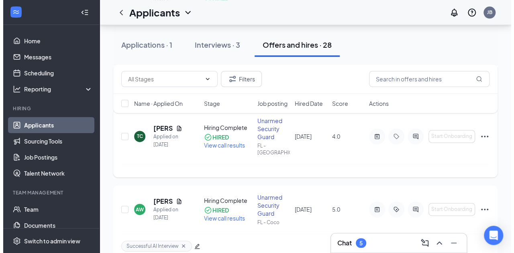
scroll to position [441, 0]
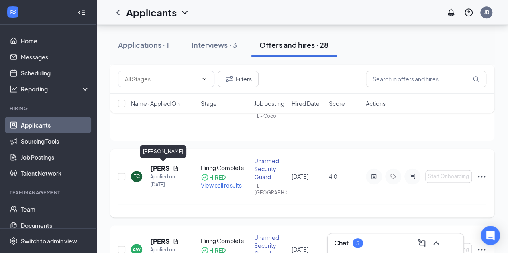
click at [161, 169] on h5 "Tedrick Crouse" at bounding box center [159, 168] width 19 height 9
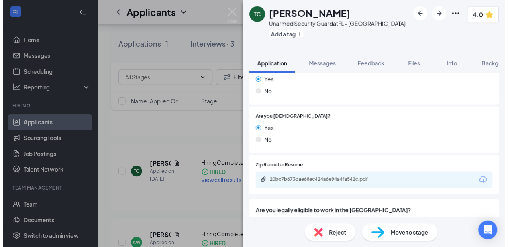
scroll to position [281, 0]
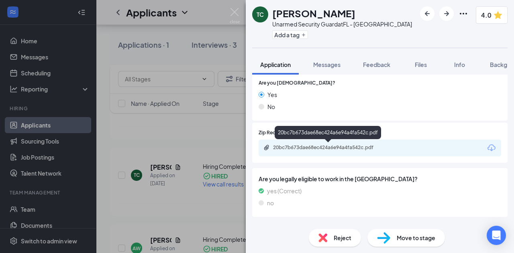
click at [356, 147] on div "20bc7b673dae68ec424a6e94a4fa542c.pdf" at bounding box center [329, 147] width 112 height 6
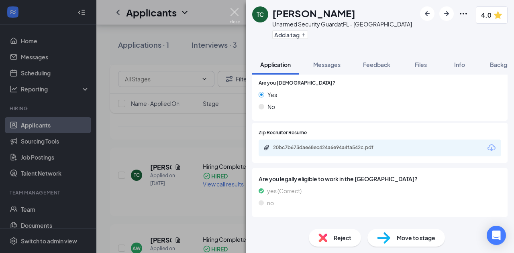
click at [235, 12] on img at bounding box center [235, 16] width 10 height 16
